Goal: Information Seeking & Learning: Compare options

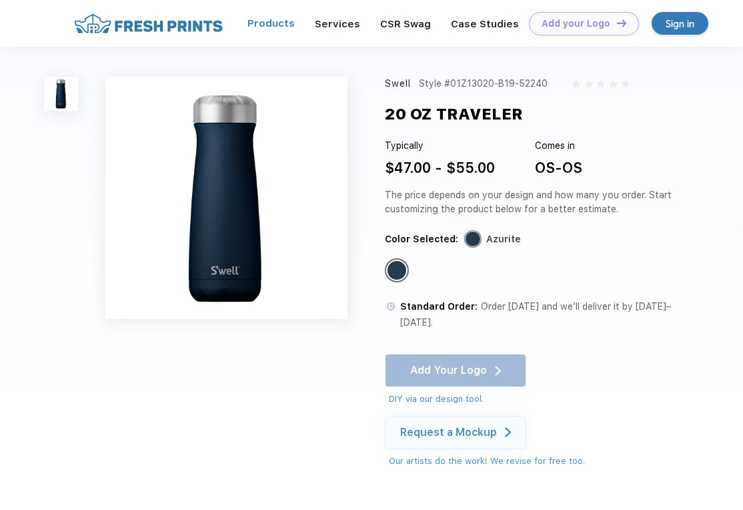
click at [282, 19] on link "Products" at bounding box center [271, 23] width 47 height 12
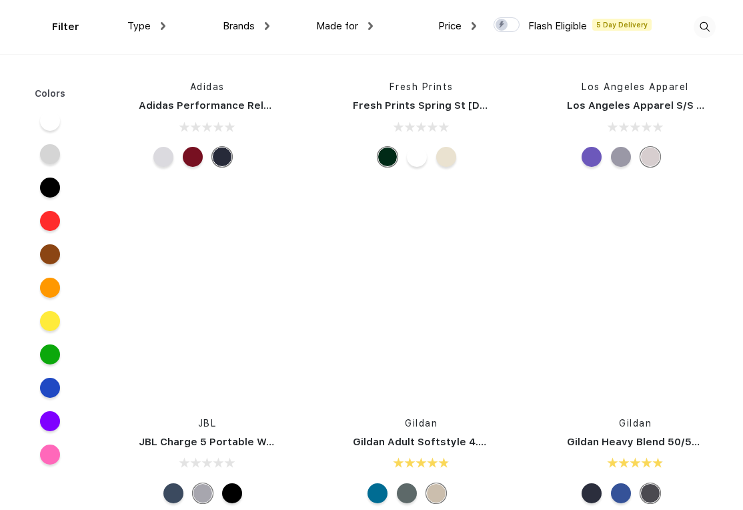
scroll to position [8677, 0]
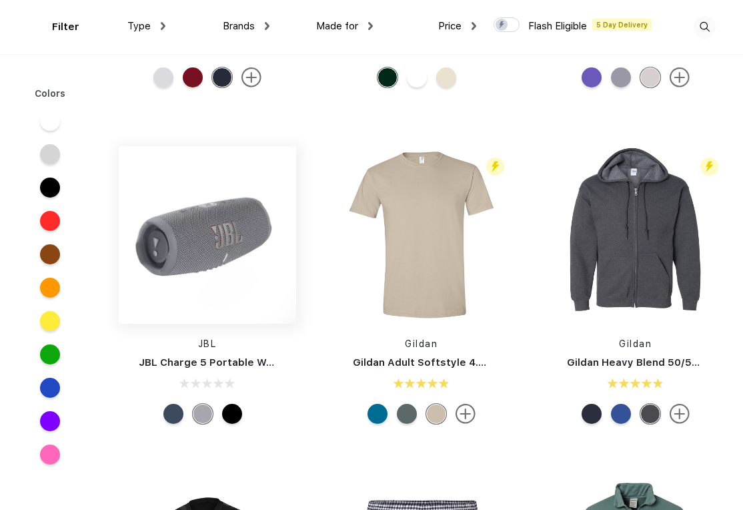
click at [231, 218] on img at bounding box center [208, 235] width 178 height 178
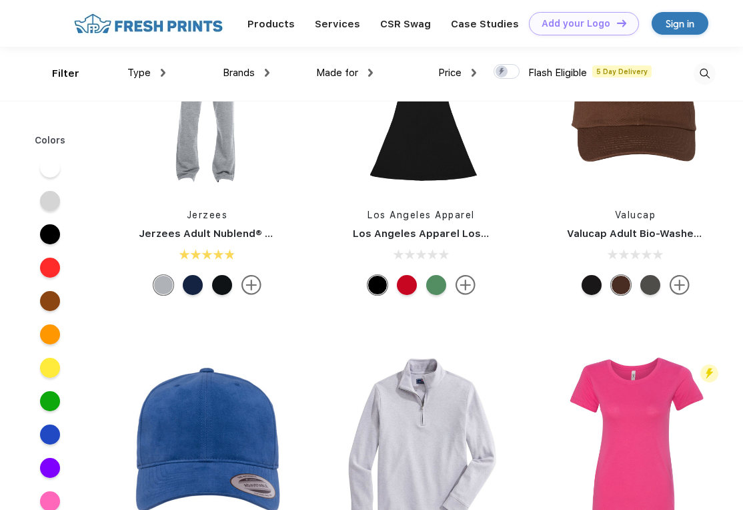
scroll to position [14617, 0]
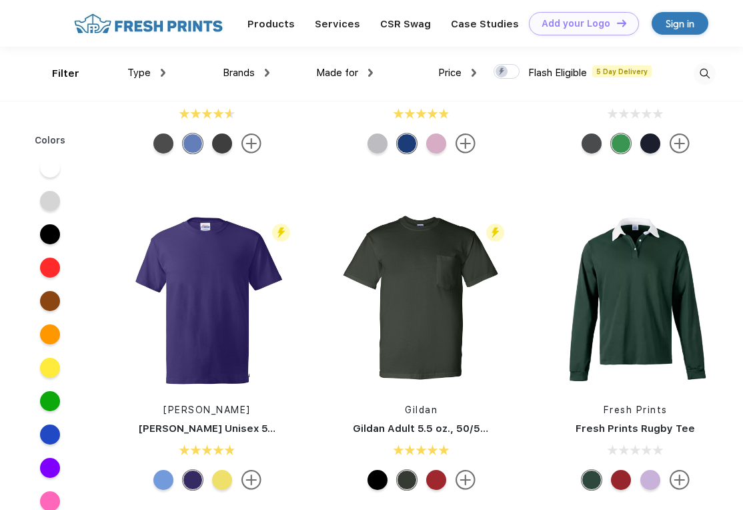
click at [159, 71] on div "Type" at bounding box center [146, 72] width 38 height 15
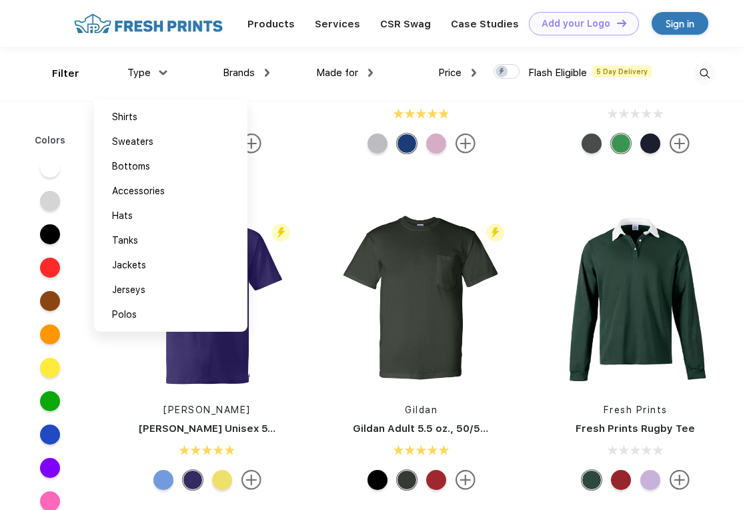
click at [263, 75] on div "Brands" at bounding box center [246, 72] width 47 height 15
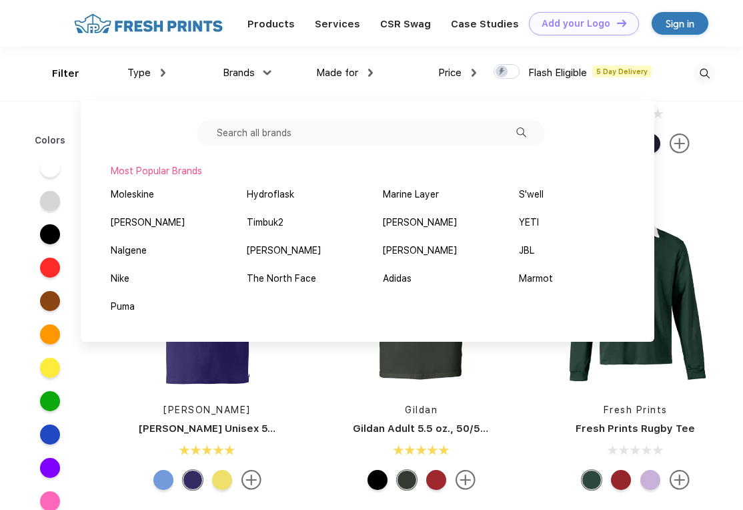
click at [358, 75] on span "Made for" at bounding box center [337, 73] width 42 height 12
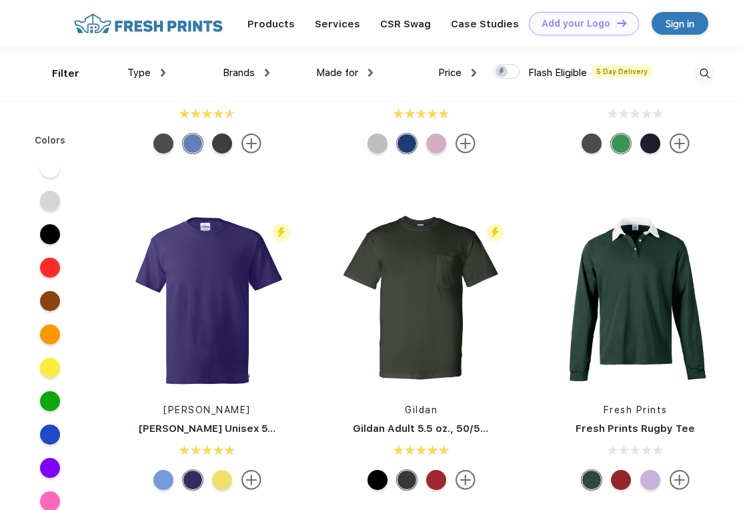
click at [373, 70] on div "Price $ $$ $$$" at bounding box center [424, 74] width 103 height 54
click at [364, 73] on div "Made for" at bounding box center [344, 72] width 57 height 15
click at [475, 72] on img at bounding box center [474, 73] width 5 height 8
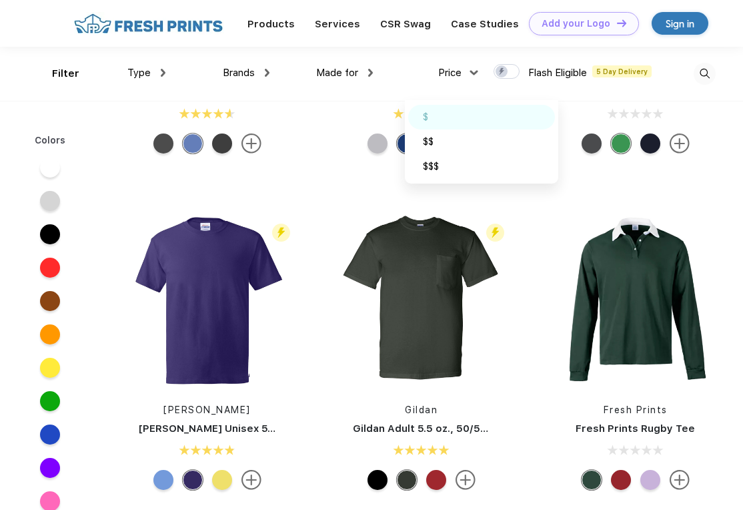
click at [419, 119] on div "$" at bounding box center [481, 117] width 147 height 25
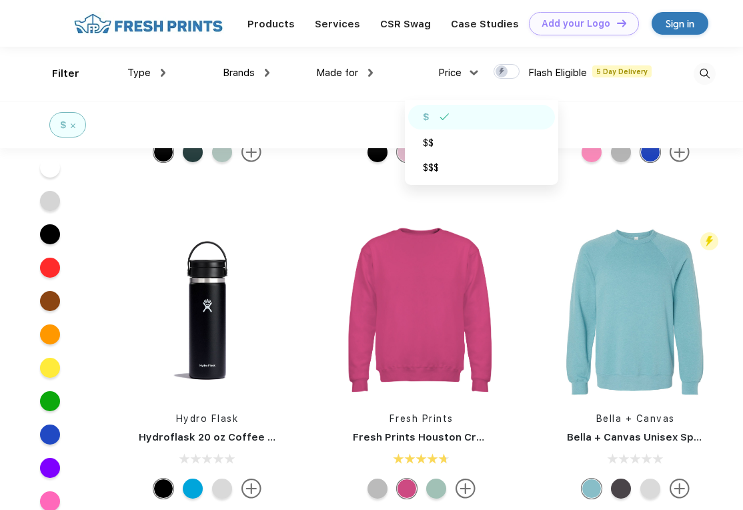
scroll to position [9544, 0]
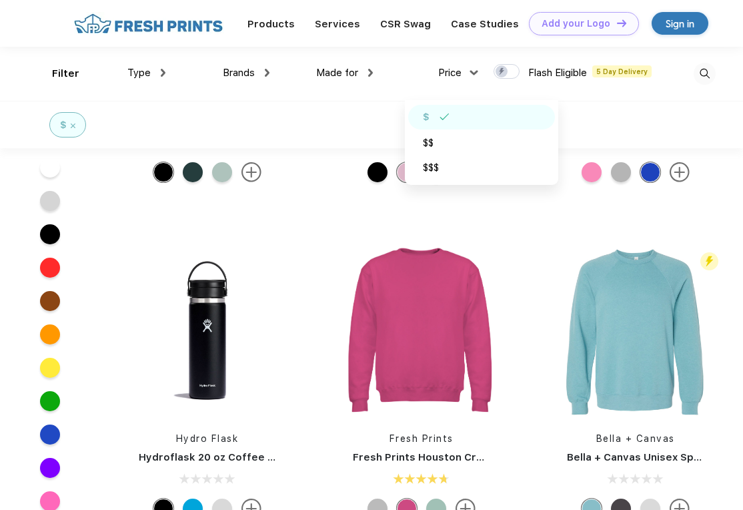
click at [65, 75] on div "Type Shirts Sweaters Bottoms Accessories Hats Tanks Jackets Jerseys Polos" at bounding box center [113, 74] width 103 height 54
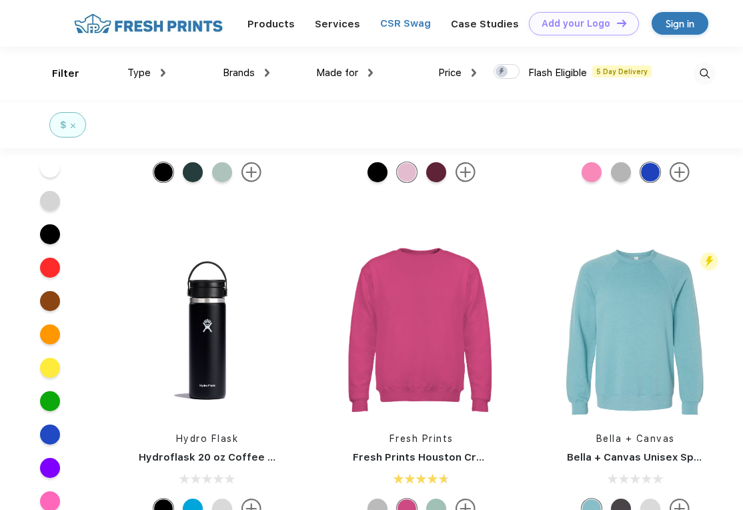
click at [399, 19] on link "CSR Swag" at bounding box center [405, 23] width 51 height 12
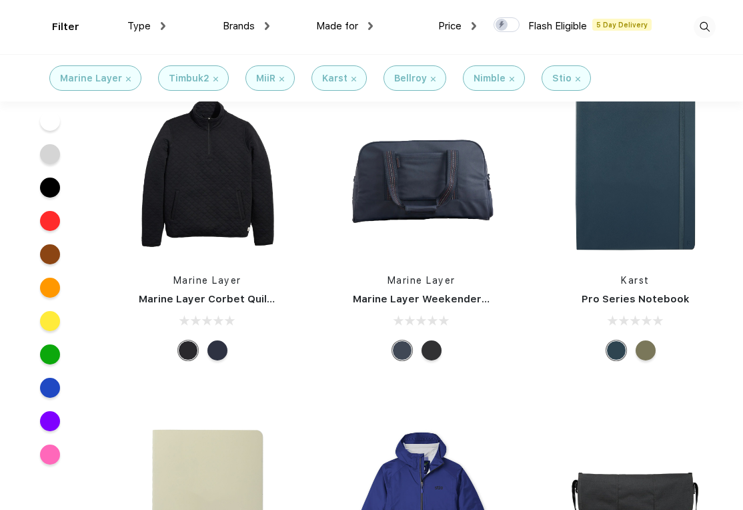
scroll to position [1469, 0]
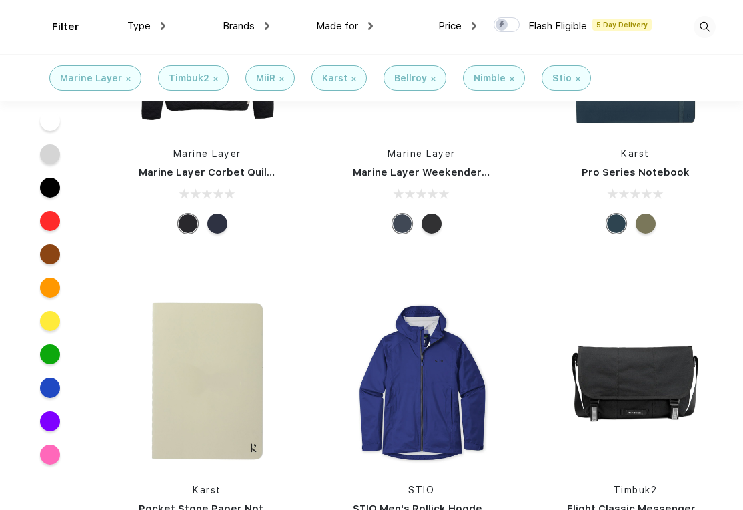
click at [62, 21] on div "Type Shirts Sweaters Bottoms Accessories Hats Tanks Jackets Jerseys Polos" at bounding box center [113, 27] width 103 height 54
click at [131, 15] on div "Type Shirts Sweaters Bottoms Accessories Hats Tanks Jackets Jerseys Polos" at bounding box center [113, 27] width 103 height 54
click at [136, 22] on span "Type" at bounding box center [138, 26] width 23 height 12
click at [140, 26] on span "Type" at bounding box center [138, 26] width 23 height 12
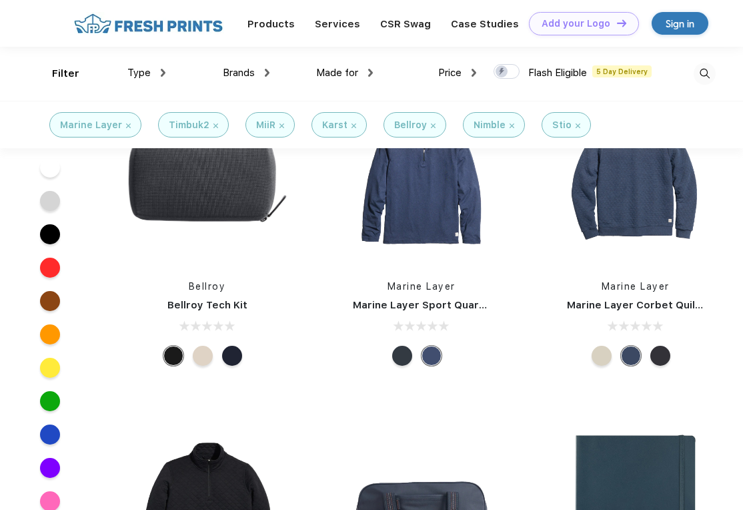
scroll to position [868, 0]
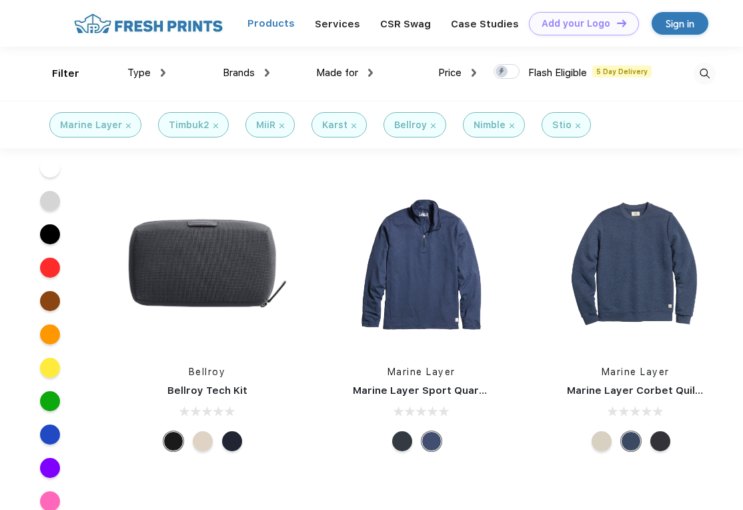
click at [277, 20] on link "Products" at bounding box center [271, 23] width 47 height 12
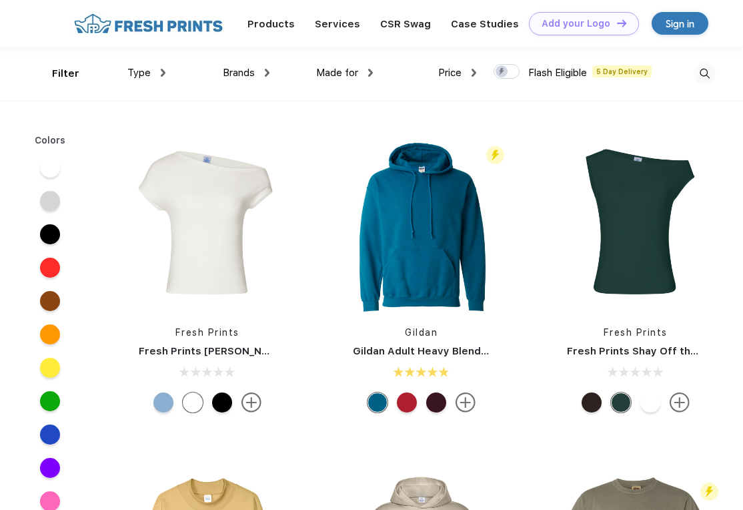
scroll to position [1, 0]
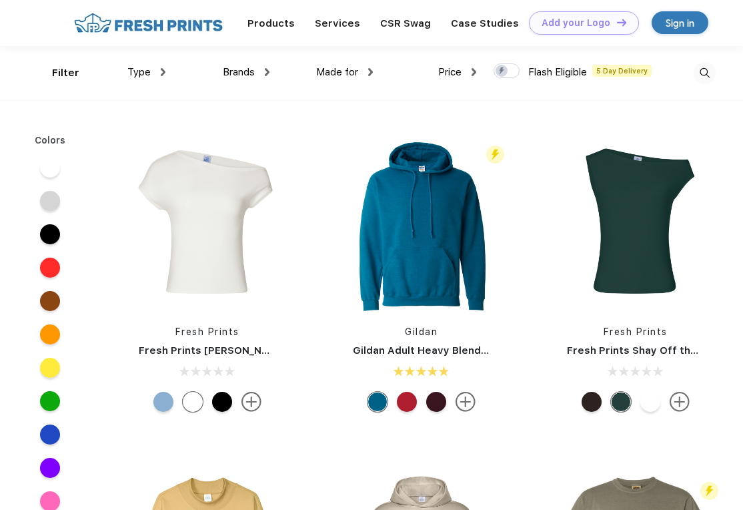
click at [165, 69] on img at bounding box center [163, 72] width 5 height 8
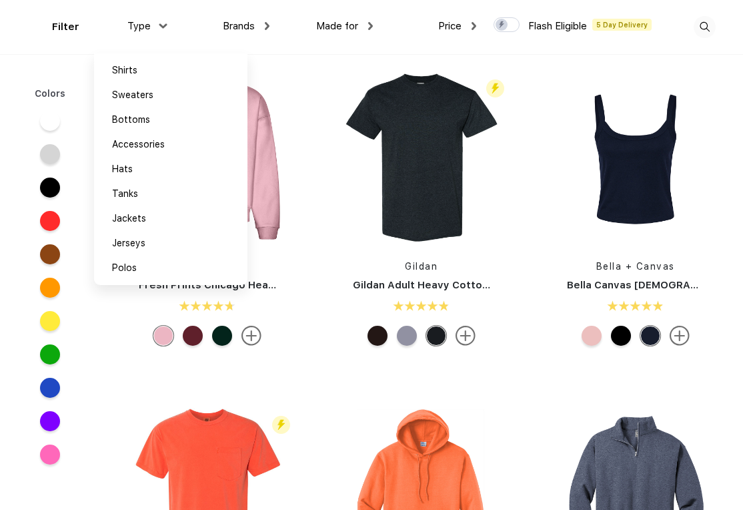
scroll to position [1269, 0]
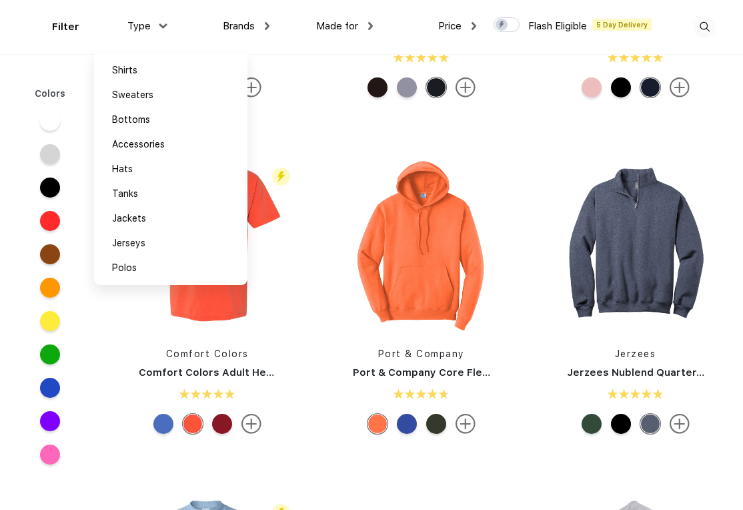
click at [313, 346] on div "Flash Eligible 5 Day Delivery Comfort Colors Comfort Colors Adult Heavyweight R…" at bounding box center [207, 297] width 214 height 283
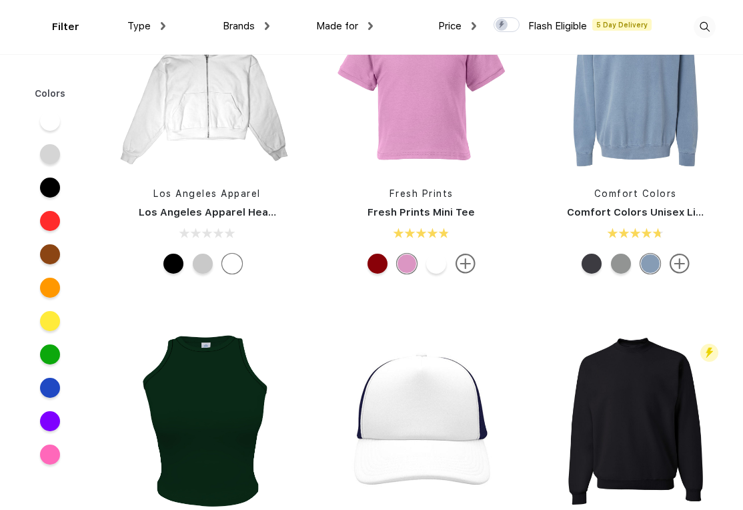
scroll to position [4472, 0]
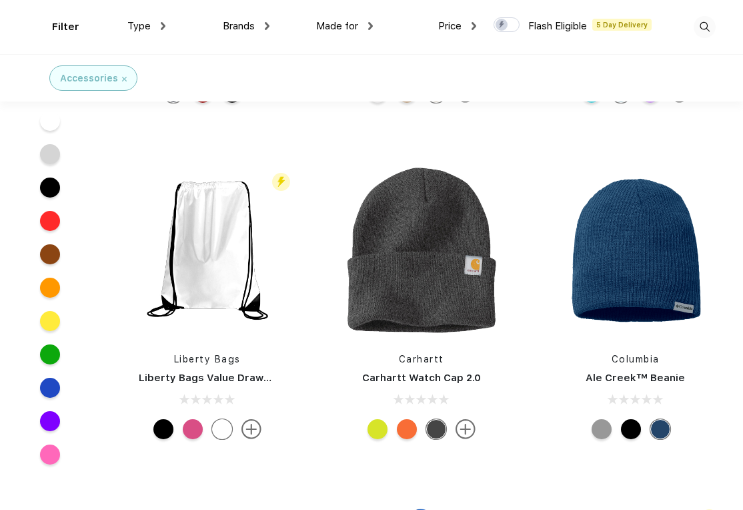
scroll to position [8076, 0]
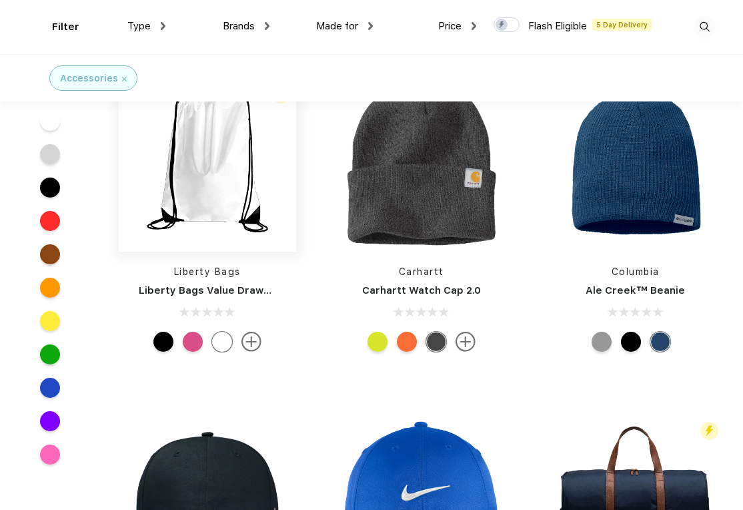
click at [221, 141] on img at bounding box center [208, 163] width 178 height 178
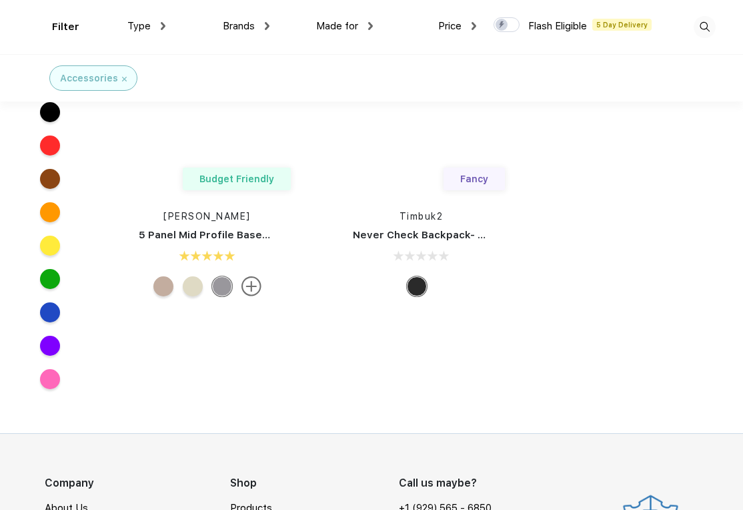
scroll to position [58394, 0]
